Goal: Book appointment/travel/reservation

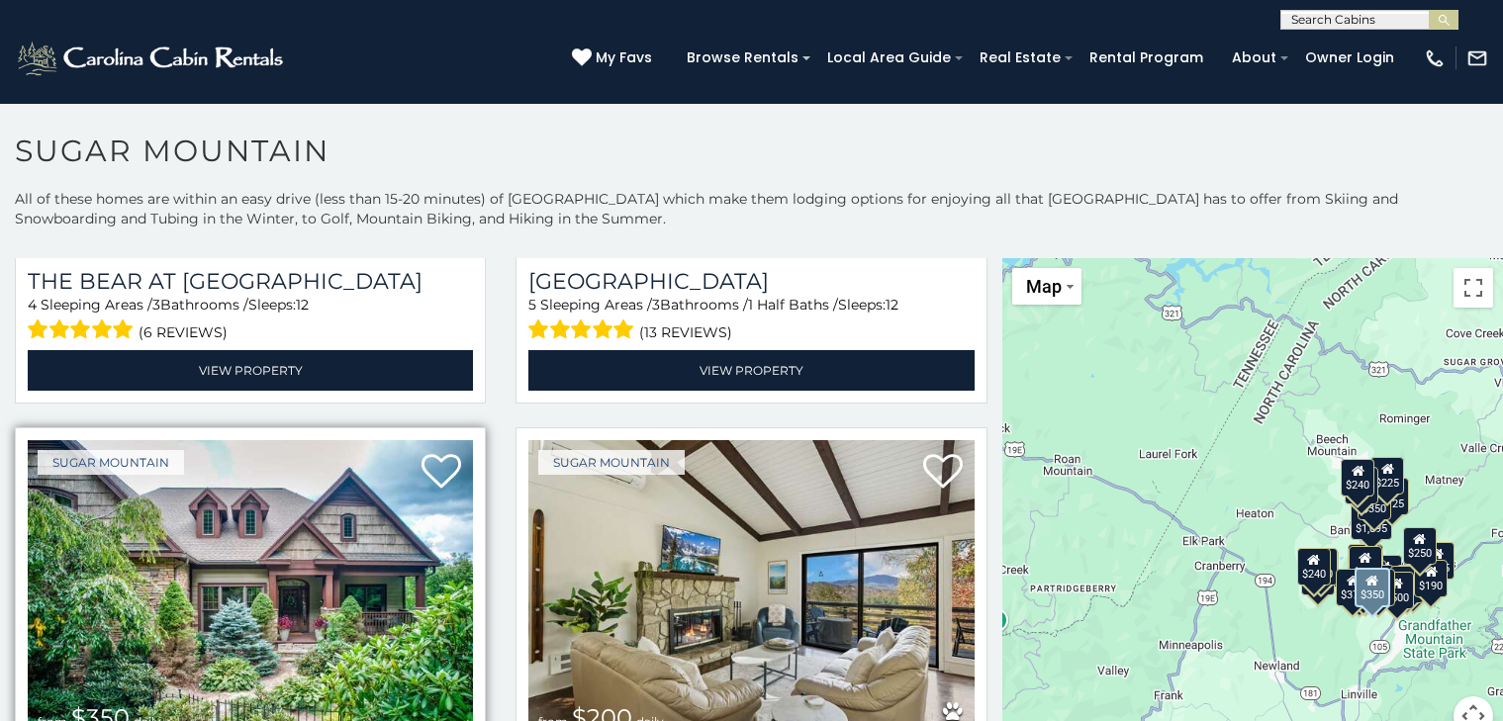
scroll to position [11, 0]
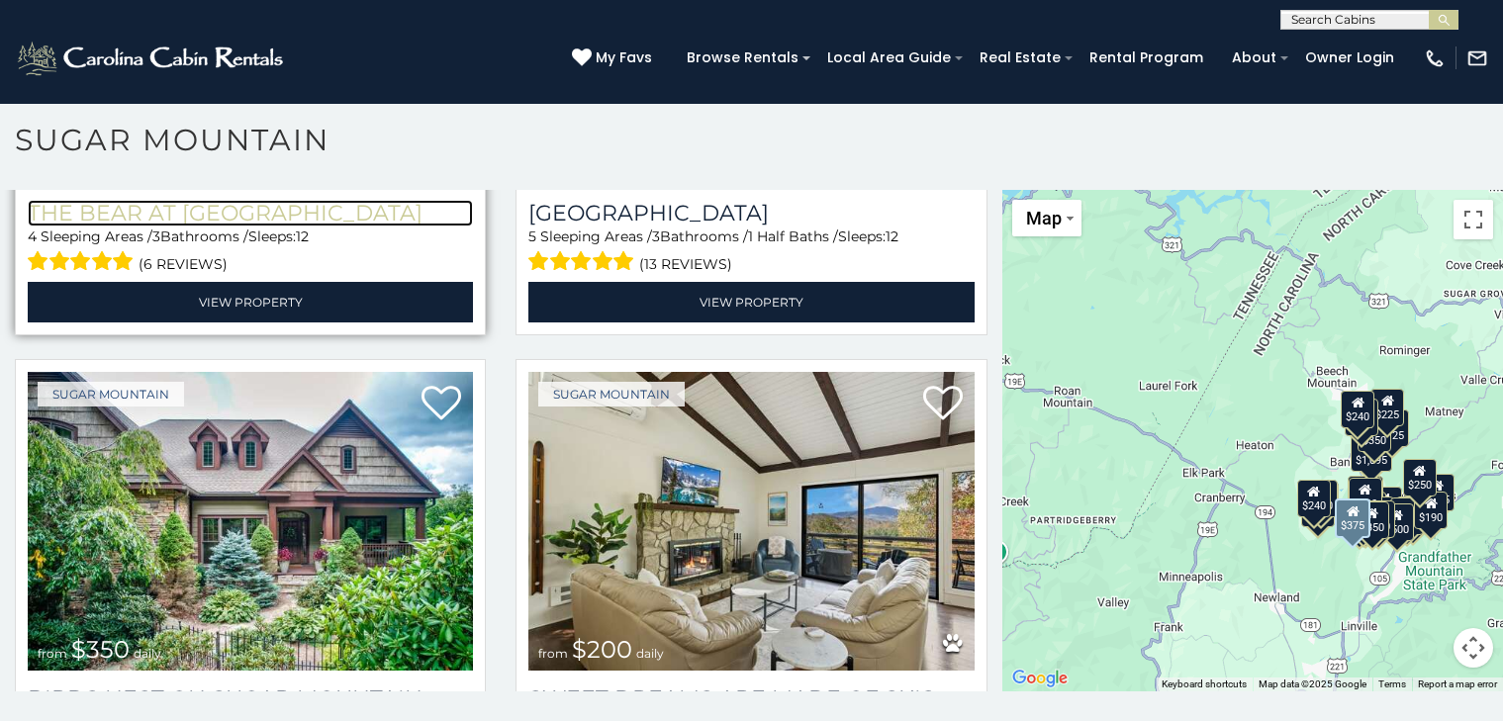
click at [45, 200] on h3 "The Bear At Sugar Mountain" at bounding box center [250, 213] width 445 height 27
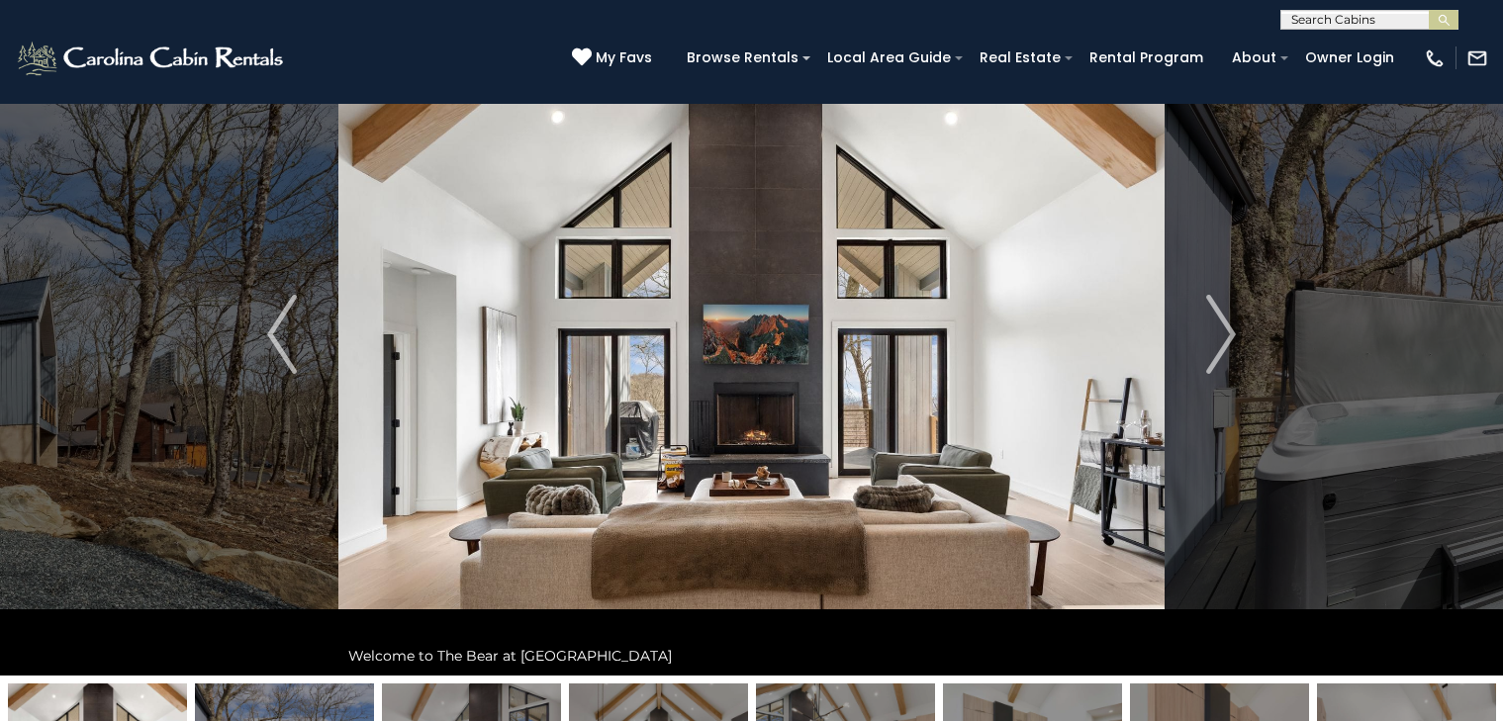
scroll to position [106, 0]
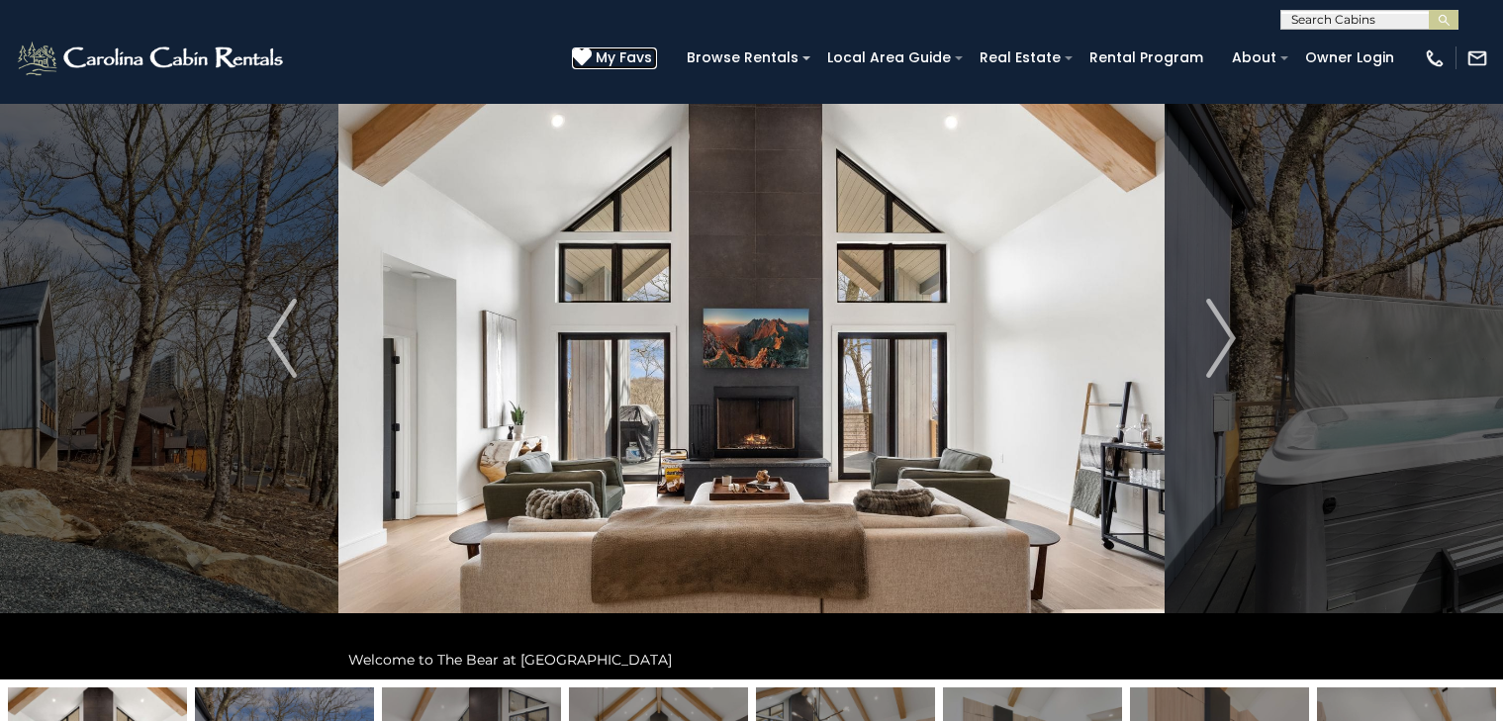
click at [585, 52] on icon at bounding box center [582, 57] width 20 height 20
